Goal: Task Accomplishment & Management: Complete application form

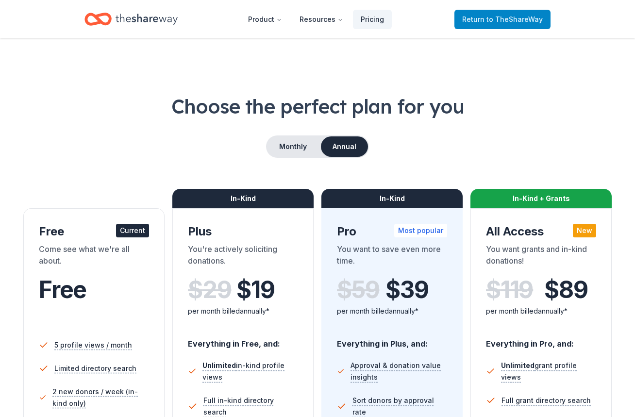
drag, startPoint x: 491, startPoint y: 14, endPoint x: 494, endPoint y: 18, distance: 5.0
click at [494, 18] on span "Return to TheShareWay" at bounding box center [502, 20] width 81 height 12
click at [477, 23] on span "Return to TheShareWay" at bounding box center [502, 20] width 81 height 12
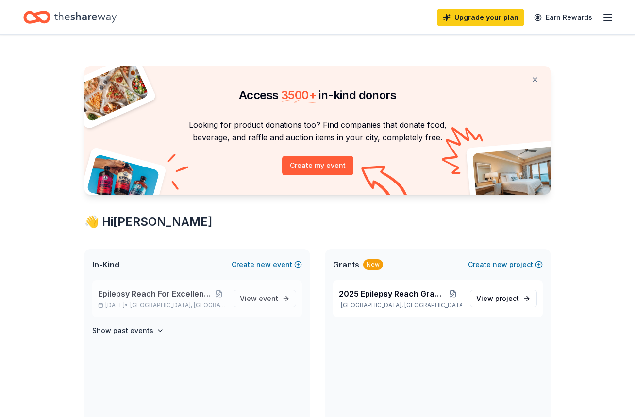
click at [134, 296] on span "Epilepsy Reach For Excellence Gala 2025" at bounding box center [155, 294] width 114 height 12
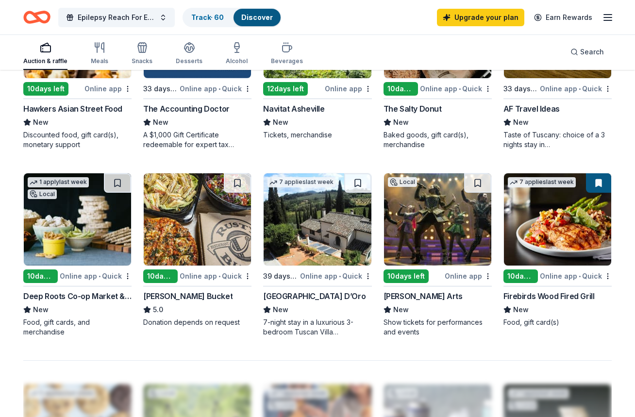
scroll to position [603, 0]
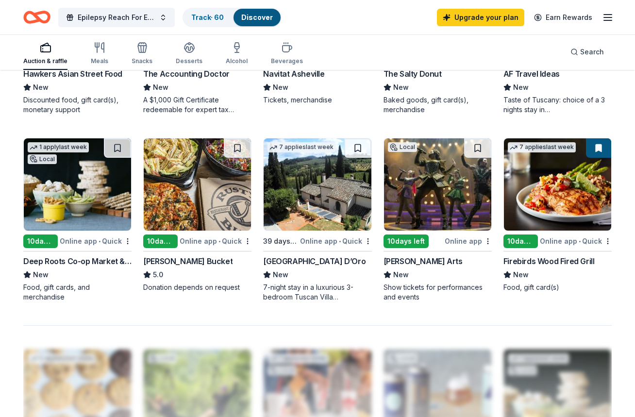
click at [305, 260] on div "Villa Sogni D’Oro" at bounding box center [314, 261] width 102 height 12
click at [195, 17] on link "Track · 60" at bounding box center [207, 17] width 33 height 8
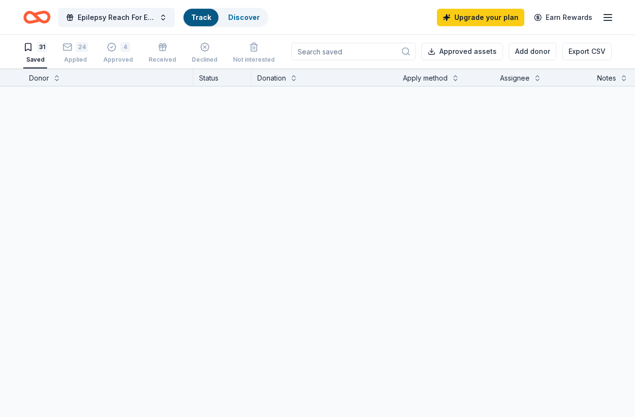
click at [203, 19] on link "Track" at bounding box center [200, 17] width 19 height 8
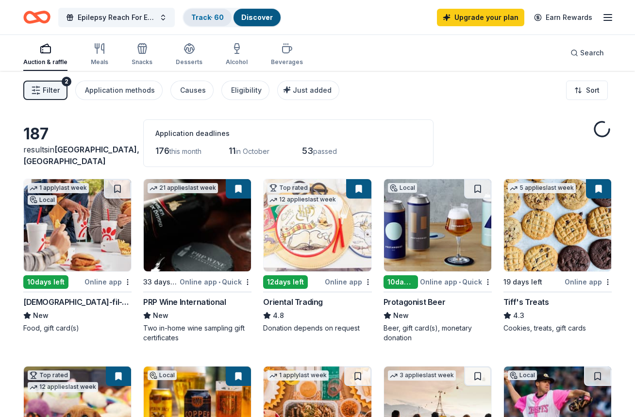
click at [208, 19] on link "Track · 60" at bounding box center [207, 17] width 33 height 8
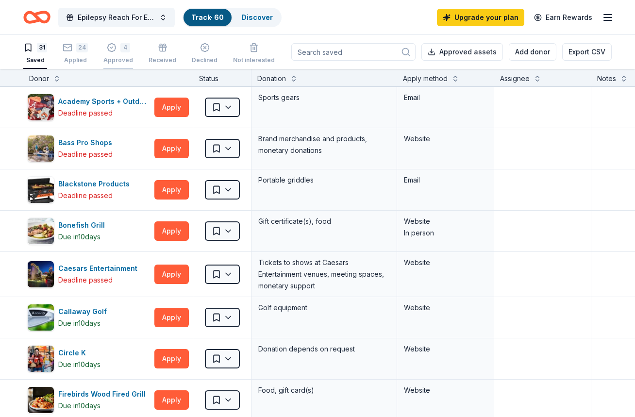
click at [126, 55] on div "4 Approved" at bounding box center [118, 53] width 30 height 21
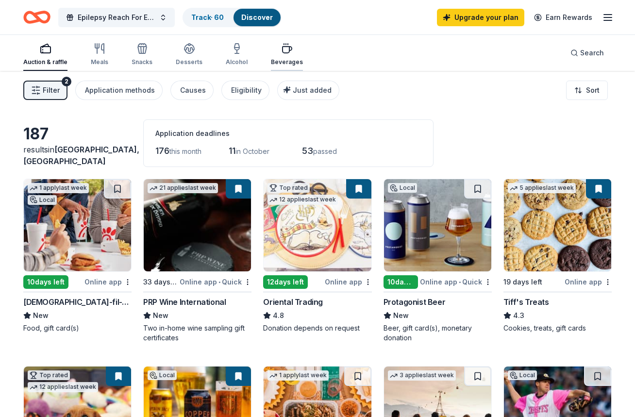
click at [283, 54] on div "Beverages" at bounding box center [287, 54] width 32 height 23
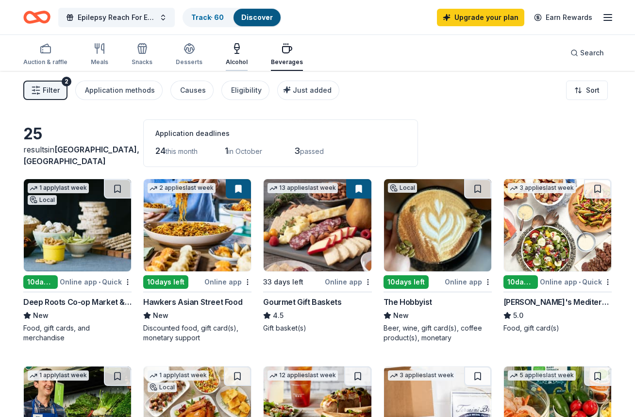
click at [235, 52] on icon "button" at bounding box center [237, 49] width 12 height 12
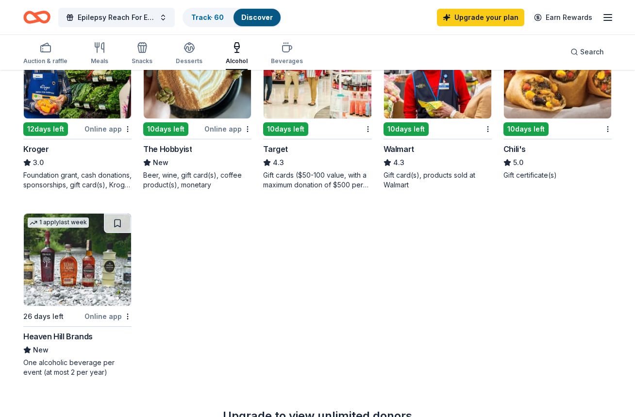
scroll to position [464, 0]
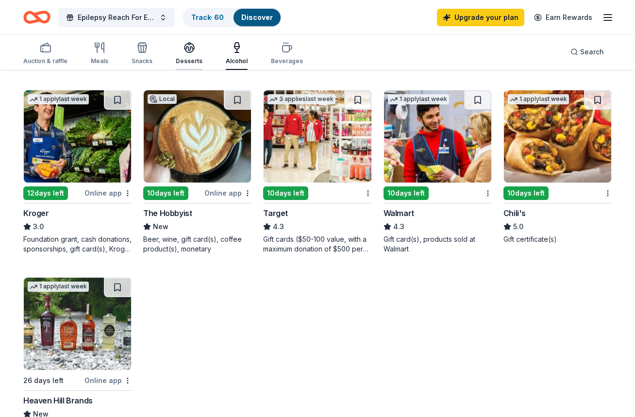
click at [192, 52] on icon "button" at bounding box center [190, 48] width 12 height 12
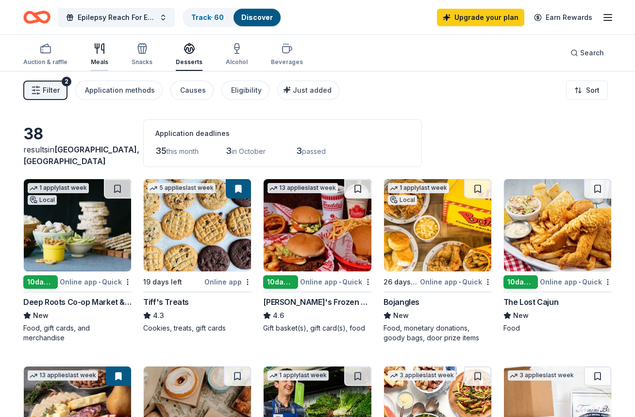
click at [98, 53] on icon "button" at bounding box center [100, 49] width 12 height 12
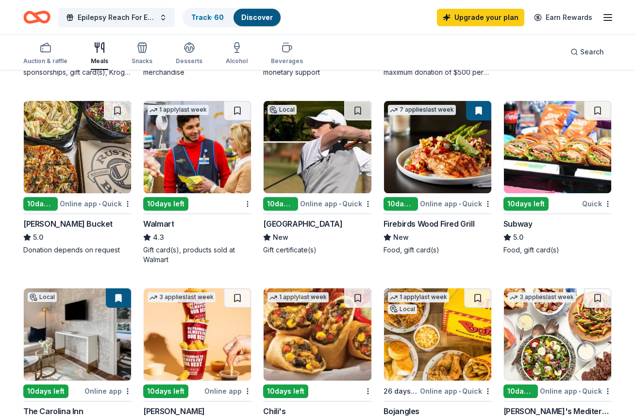
scroll to position [455, 0]
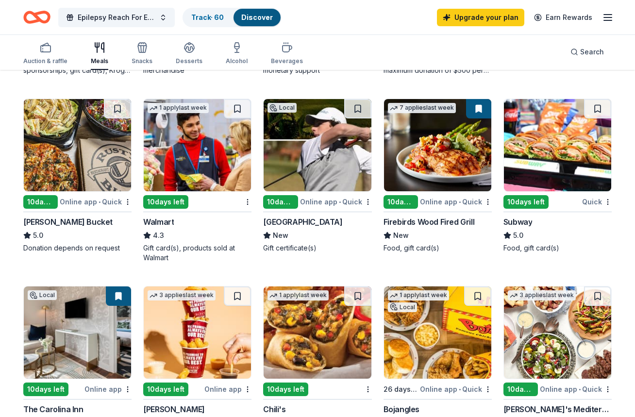
click at [305, 221] on div "[GEOGRAPHIC_DATA]" at bounding box center [302, 222] width 79 height 12
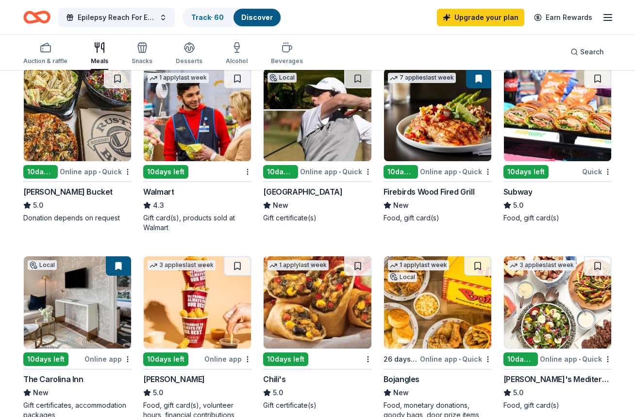
scroll to position [466, 0]
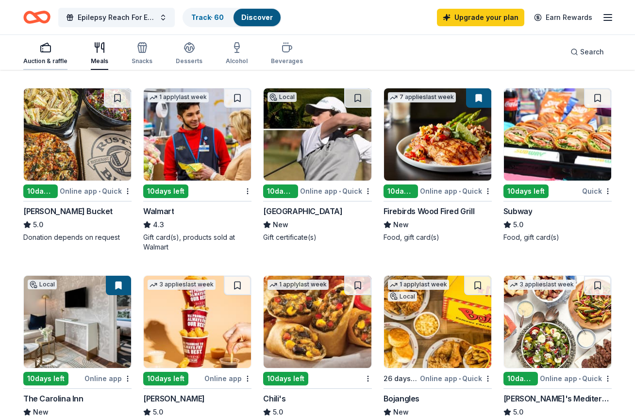
click at [49, 52] on rect "button" at bounding box center [46, 49] width 10 height 6
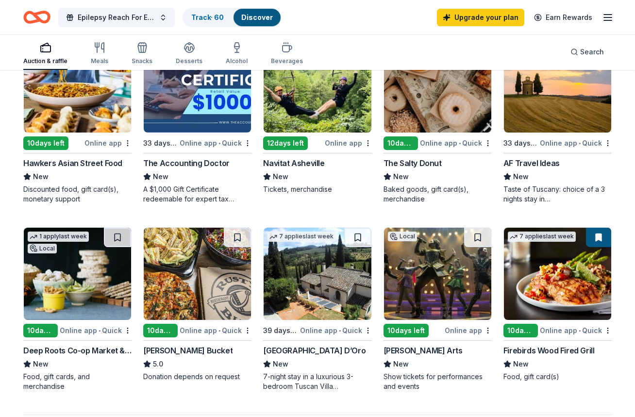
scroll to position [430, 0]
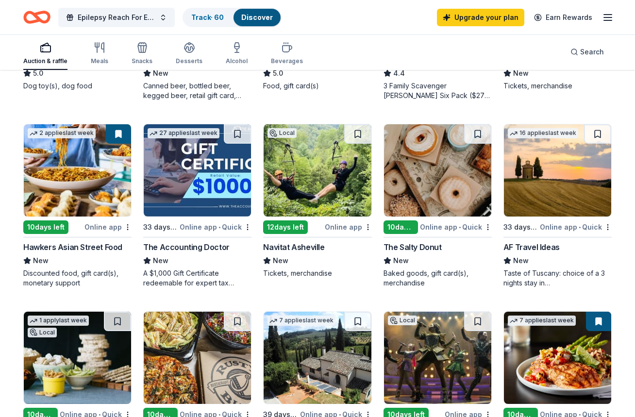
click at [201, 200] on img at bounding box center [197, 170] width 107 height 92
click at [305, 169] on img at bounding box center [317, 170] width 107 height 92
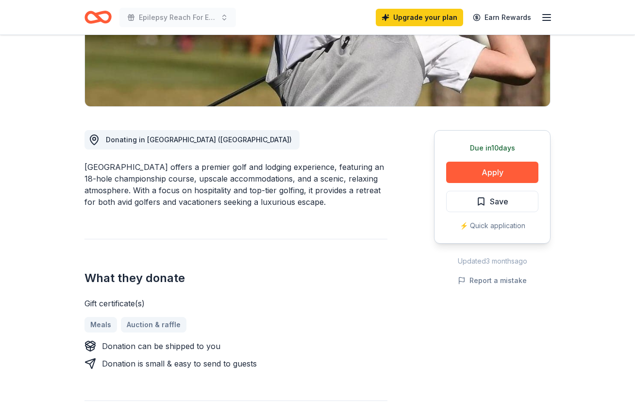
scroll to position [206, 0]
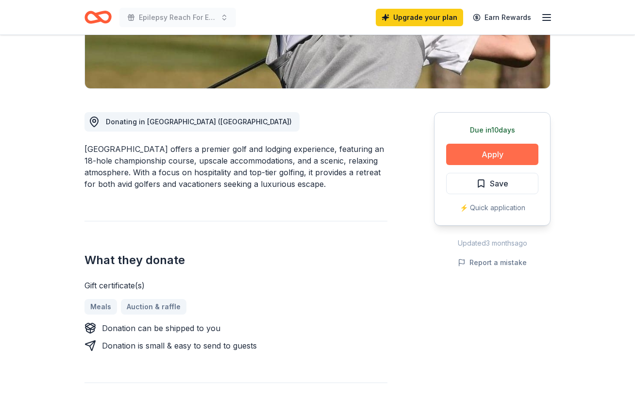
click at [470, 152] on button "Apply" at bounding box center [492, 154] width 92 height 21
click at [466, 157] on button "Apply" at bounding box center [492, 154] width 92 height 21
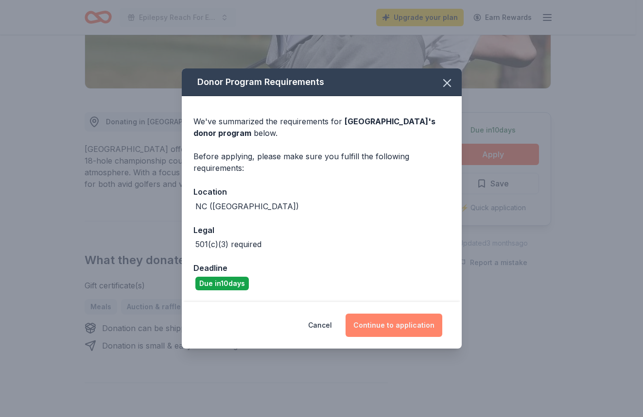
click at [404, 328] on button "Continue to application" at bounding box center [393, 325] width 97 height 23
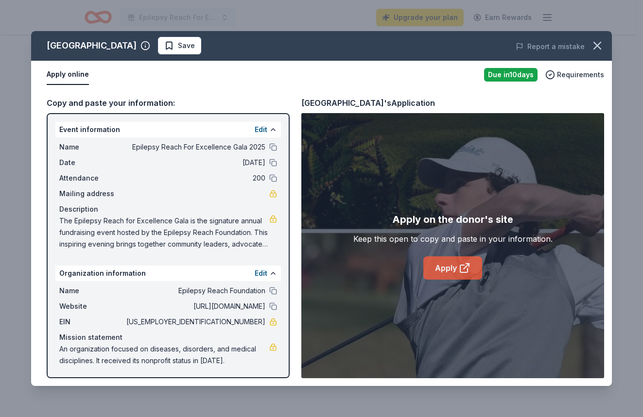
click at [452, 267] on link "Apply" at bounding box center [452, 267] width 59 height 23
click at [596, 42] on icon "button" at bounding box center [597, 46] width 14 height 14
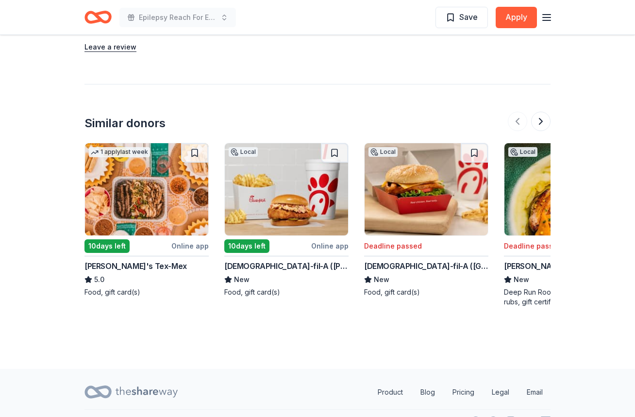
scroll to position [844, 0]
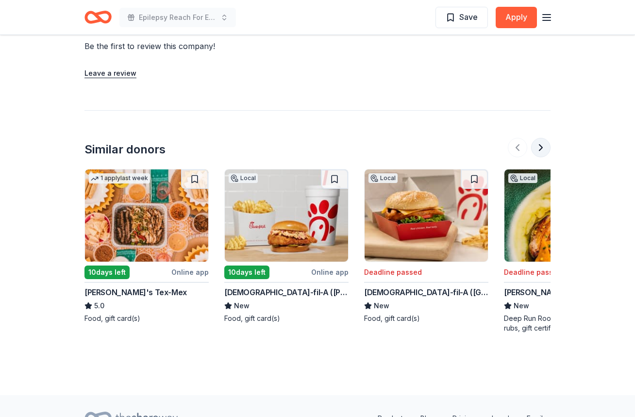
click at [547, 139] on button at bounding box center [540, 147] width 19 height 19
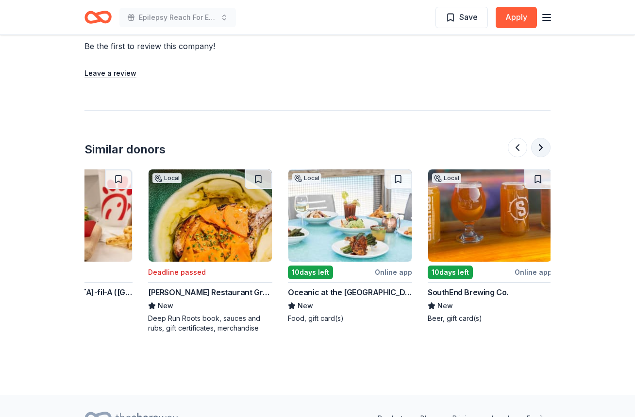
scroll to position [0, 420]
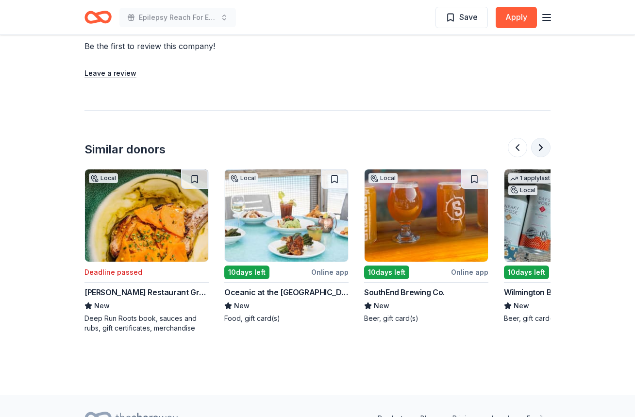
click at [547, 140] on button at bounding box center [540, 147] width 19 height 19
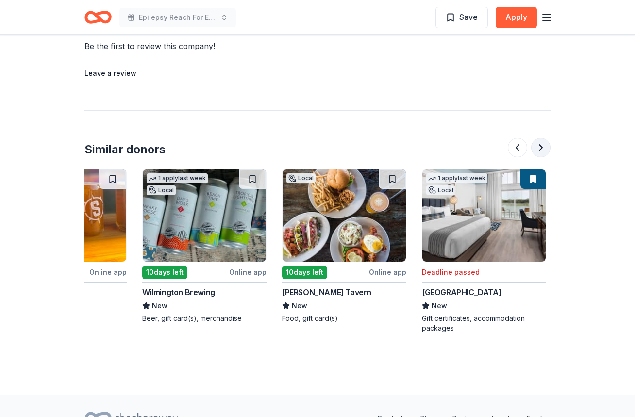
scroll to position [0, 839]
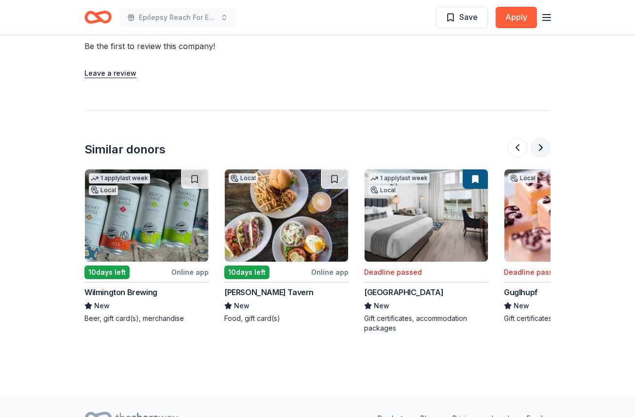
click at [547, 140] on button at bounding box center [540, 147] width 19 height 19
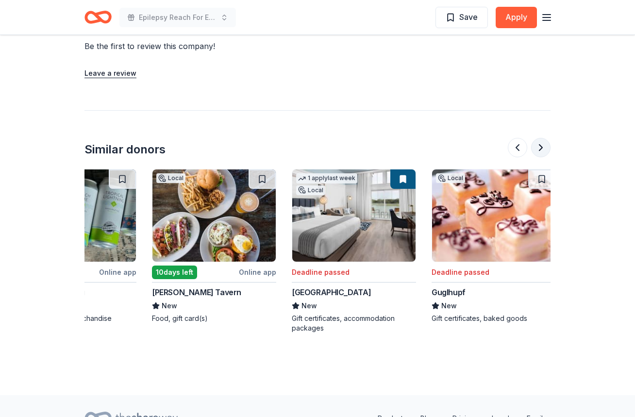
scroll to position [0, 917]
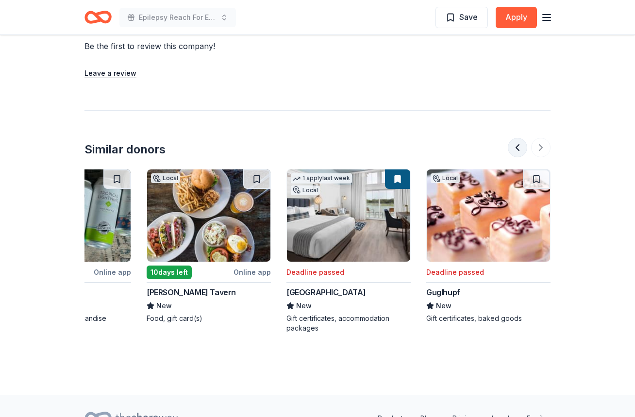
click at [519, 143] on button at bounding box center [517, 147] width 19 height 19
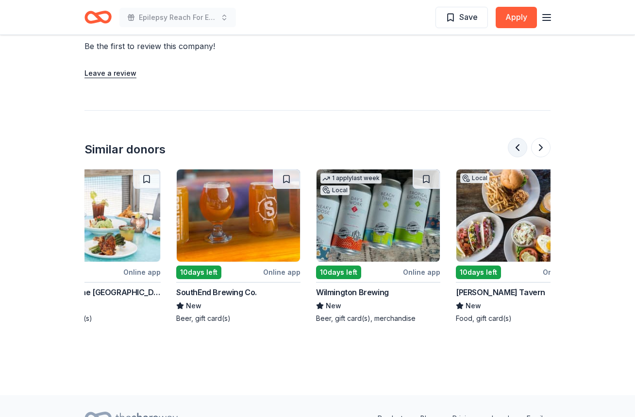
scroll to position [0, 559]
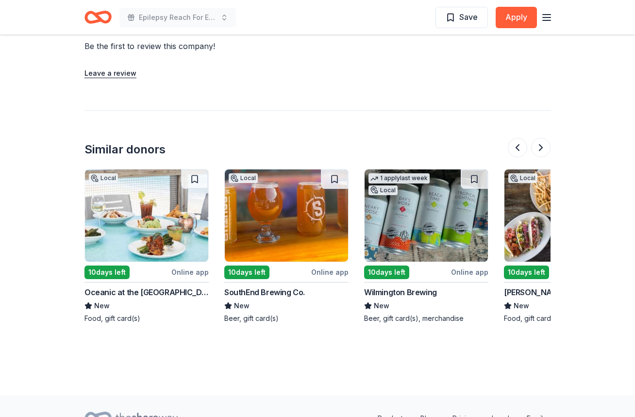
click at [152, 266] on div "10 days left" at bounding box center [127, 272] width 85 height 12
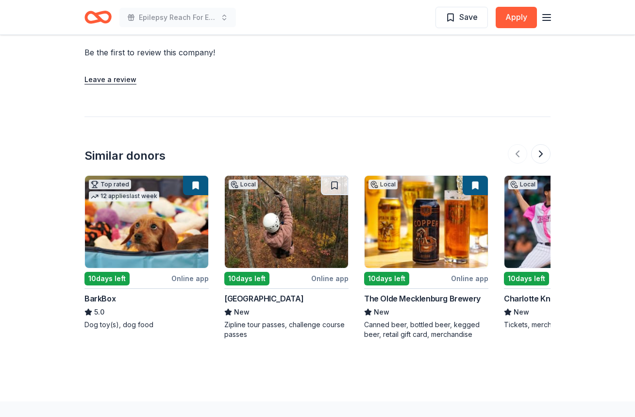
scroll to position [950, 0]
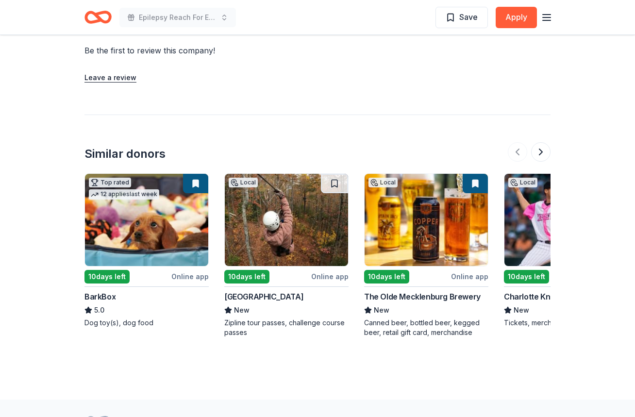
click at [293, 203] on img at bounding box center [286, 220] width 123 height 92
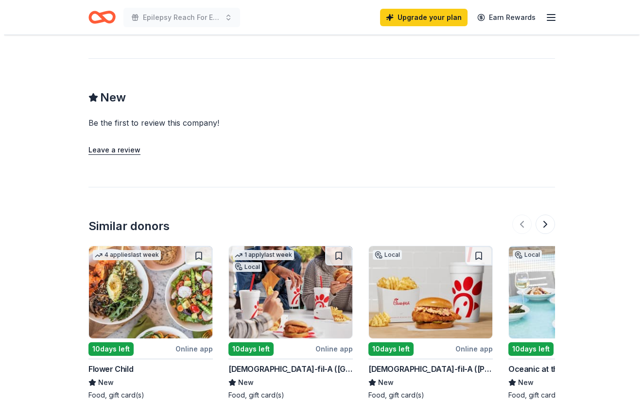
scroll to position [547, 0]
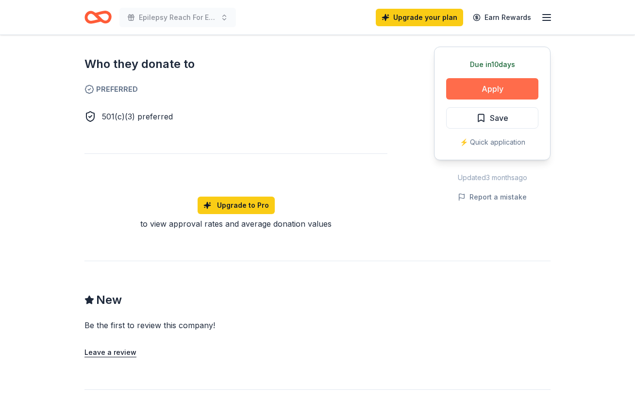
click at [477, 94] on button "Apply" at bounding box center [492, 88] width 92 height 21
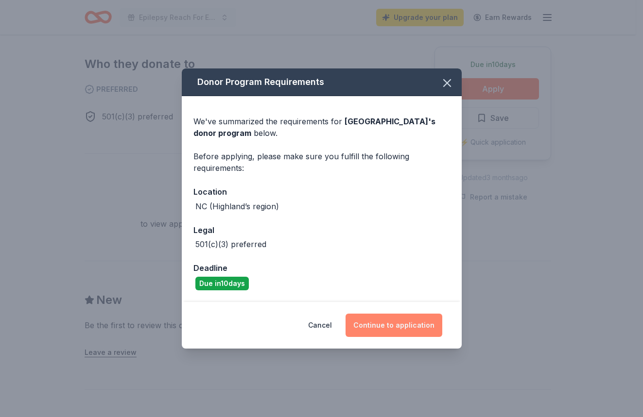
click at [404, 326] on button "Continue to application" at bounding box center [393, 325] width 97 height 23
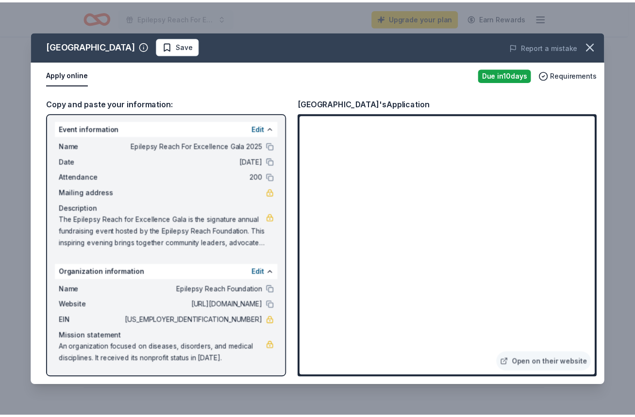
scroll to position [1, 0]
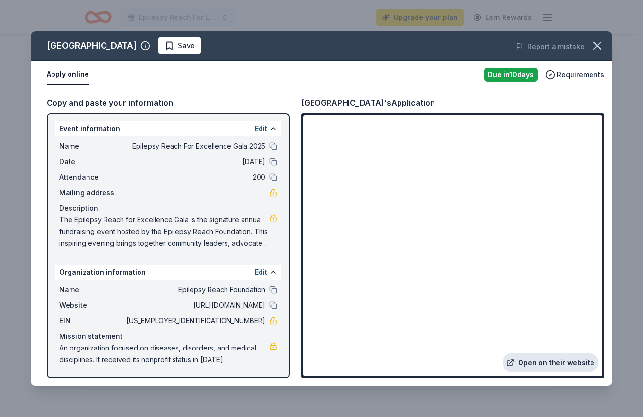
click at [527, 364] on link "Open on their website" at bounding box center [550, 362] width 96 height 19
click at [596, 52] on button "button" at bounding box center [596, 45] width 21 height 21
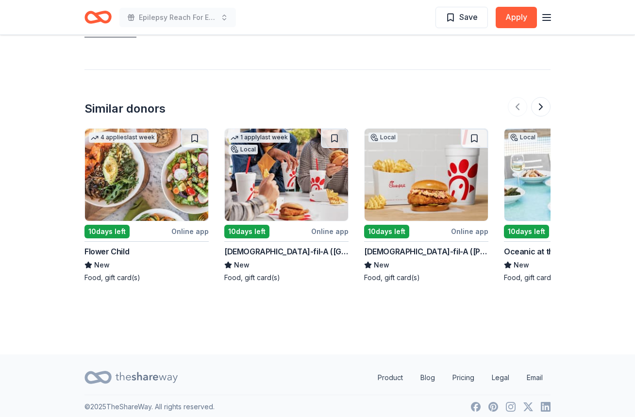
scroll to position [866, 0]
click at [541, 99] on button at bounding box center [540, 107] width 19 height 19
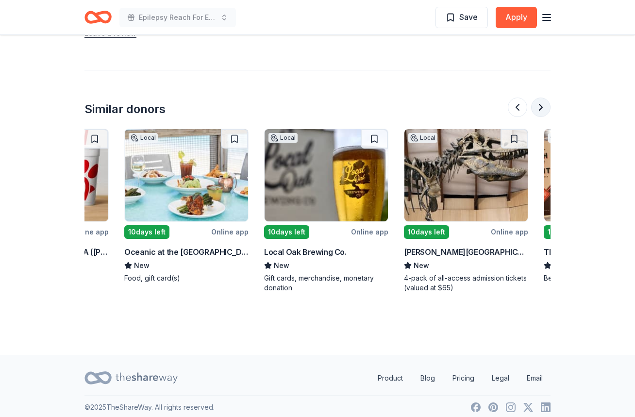
scroll to position [0, 420]
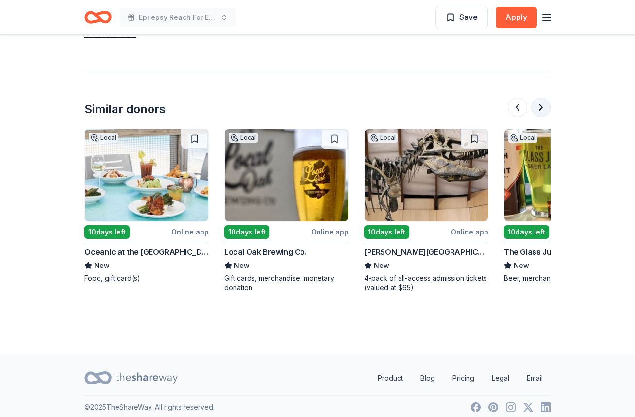
click at [542, 99] on button at bounding box center [540, 107] width 19 height 19
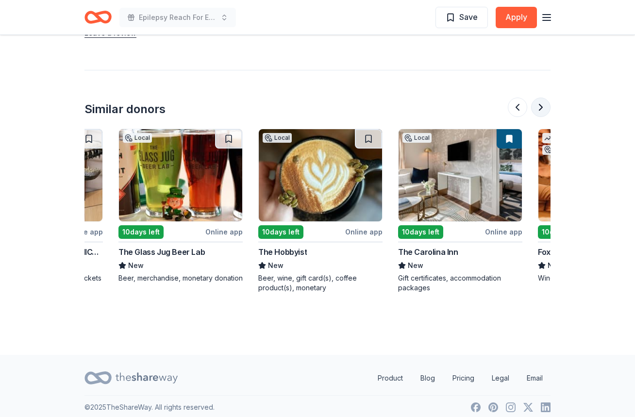
scroll to position [0, 839]
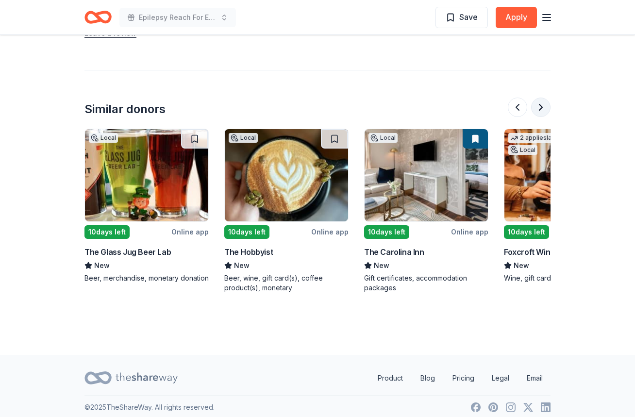
click at [542, 99] on button at bounding box center [540, 107] width 19 height 19
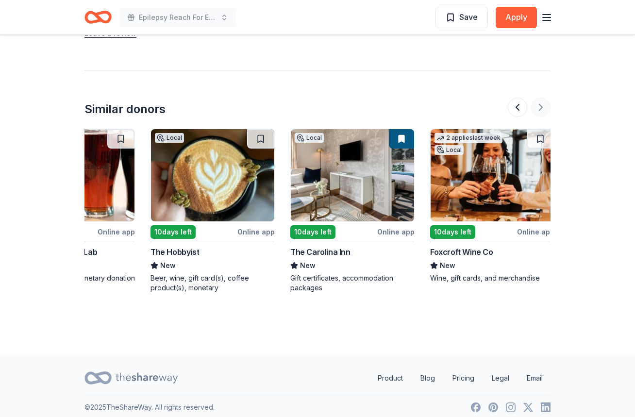
scroll to position [0, 917]
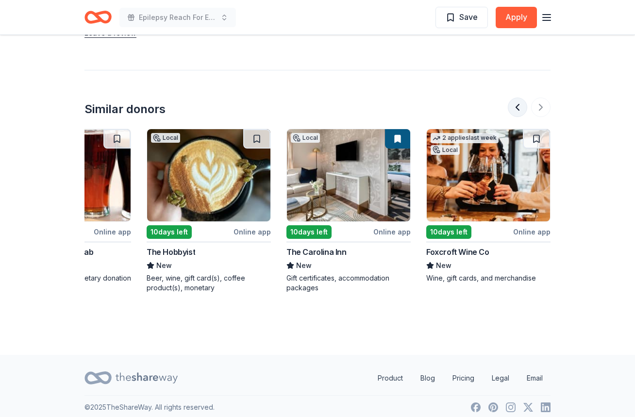
click at [516, 101] on button at bounding box center [517, 107] width 19 height 19
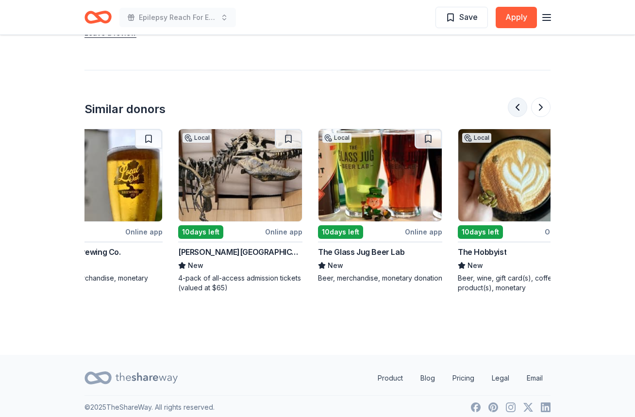
scroll to position [0, 559]
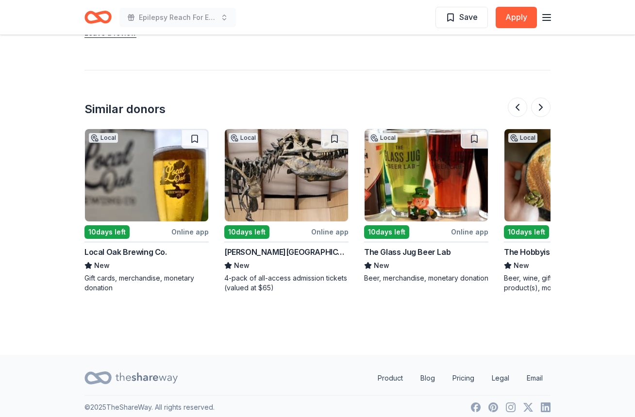
click at [295, 226] on div "10 days left" at bounding box center [266, 232] width 85 height 12
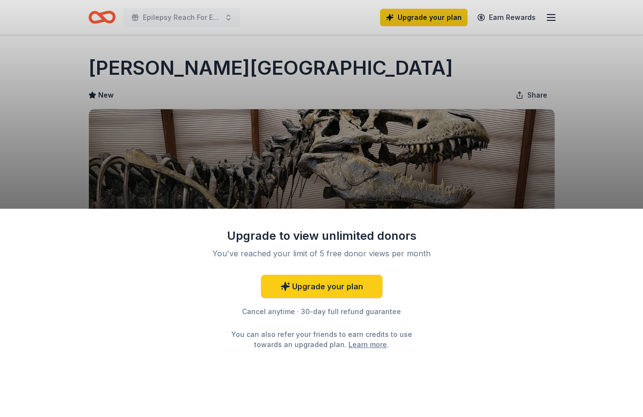
click at [372, 202] on div "Upgrade to view unlimited donors You've reached your limit of 5 free donor view…" at bounding box center [321, 208] width 643 height 417
click at [591, 113] on div "Upgrade to view unlimited donors You've reached your limit of 5 free donor view…" at bounding box center [321, 208] width 643 height 417
